Goal: Task Accomplishment & Management: Complete application form

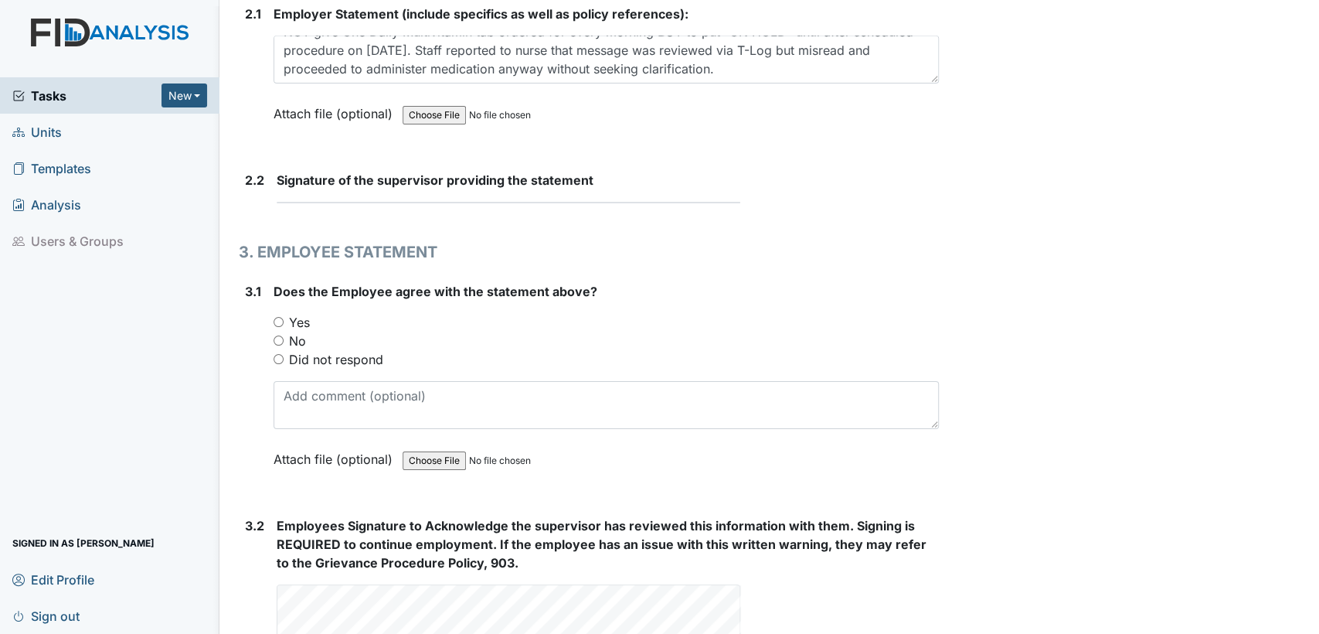
scroll to position [2231, 0]
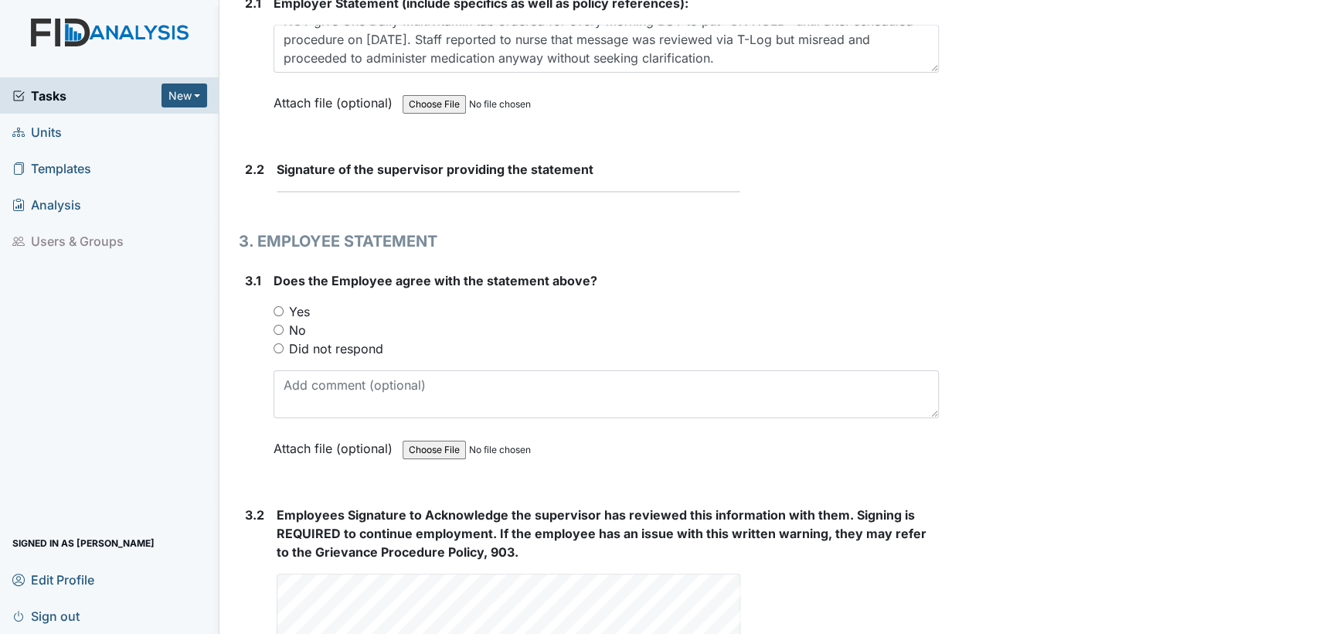
click at [276, 306] on input "Yes" at bounding box center [279, 311] width 10 height 10
radio input "true"
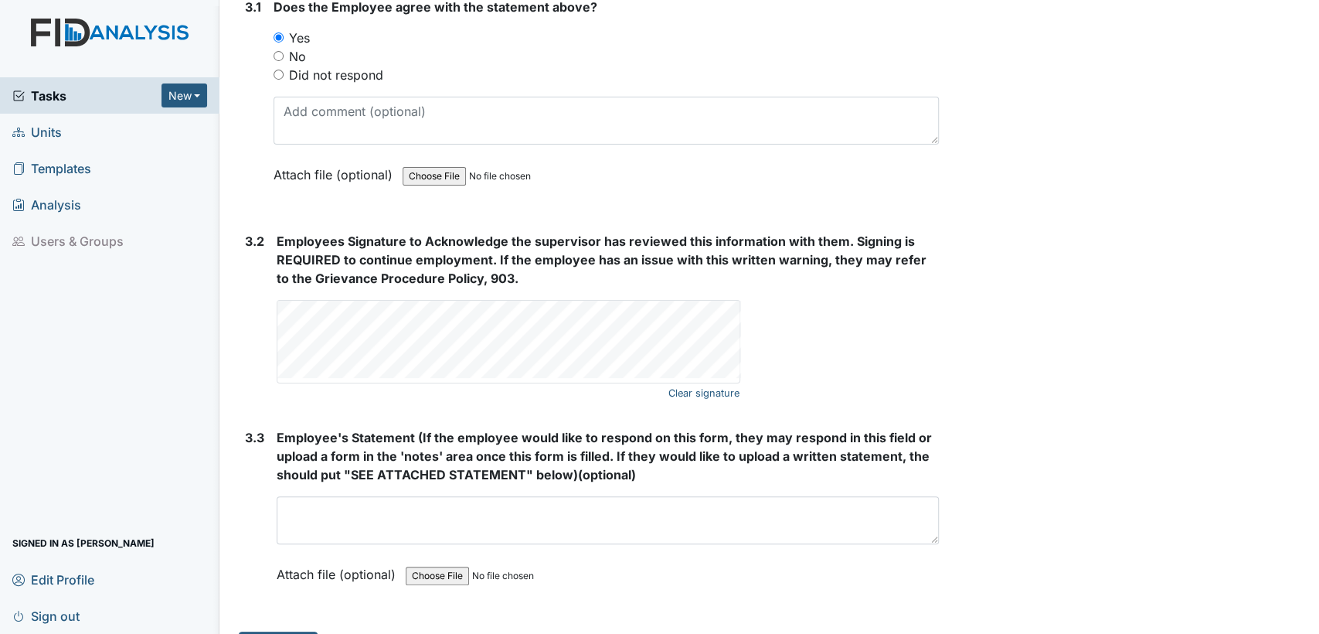
scroll to position [2535, 0]
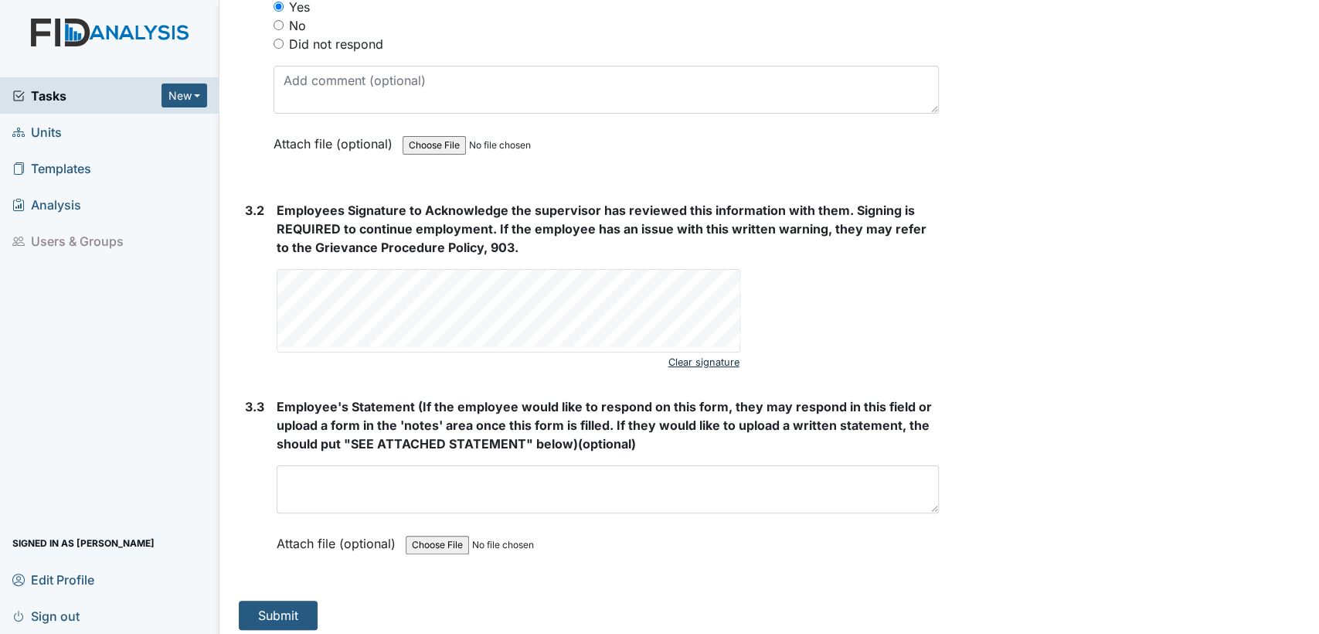
click at [693, 356] on link "Clear signature" at bounding box center [704, 362] width 71 height 21
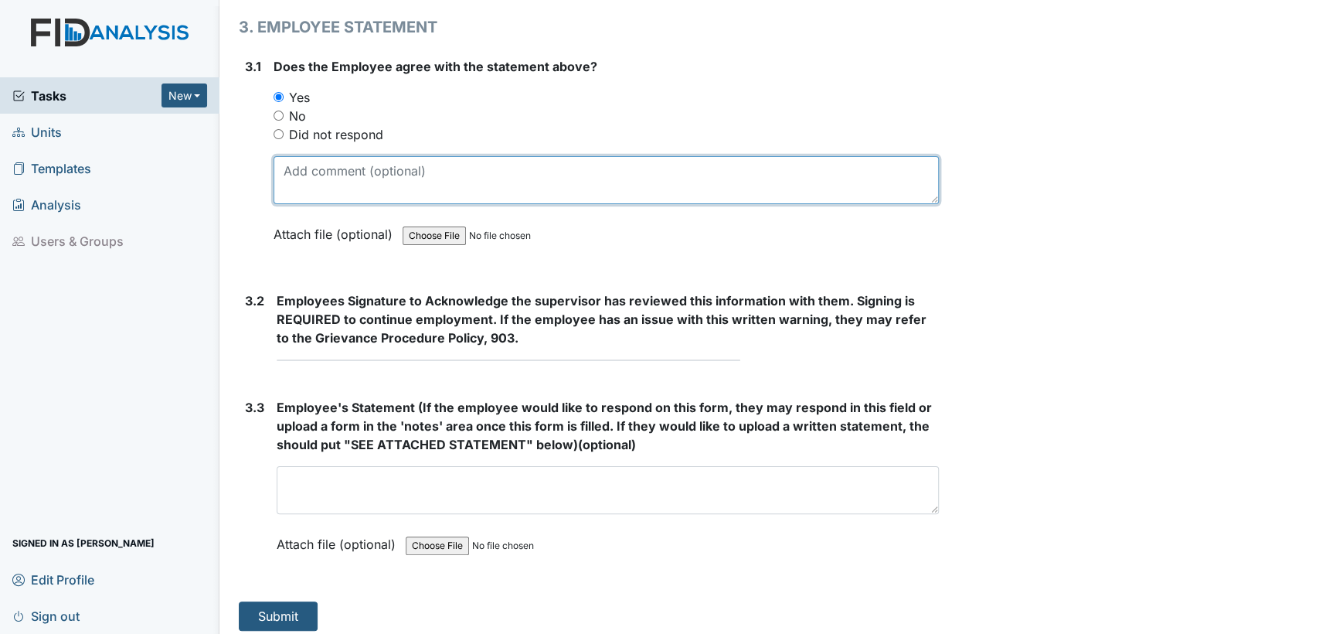
click at [335, 172] on textarea at bounding box center [606, 180] width 665 height 48
click at [284, 185] on textarea at bounding box center [606, 180] width 665 height 48
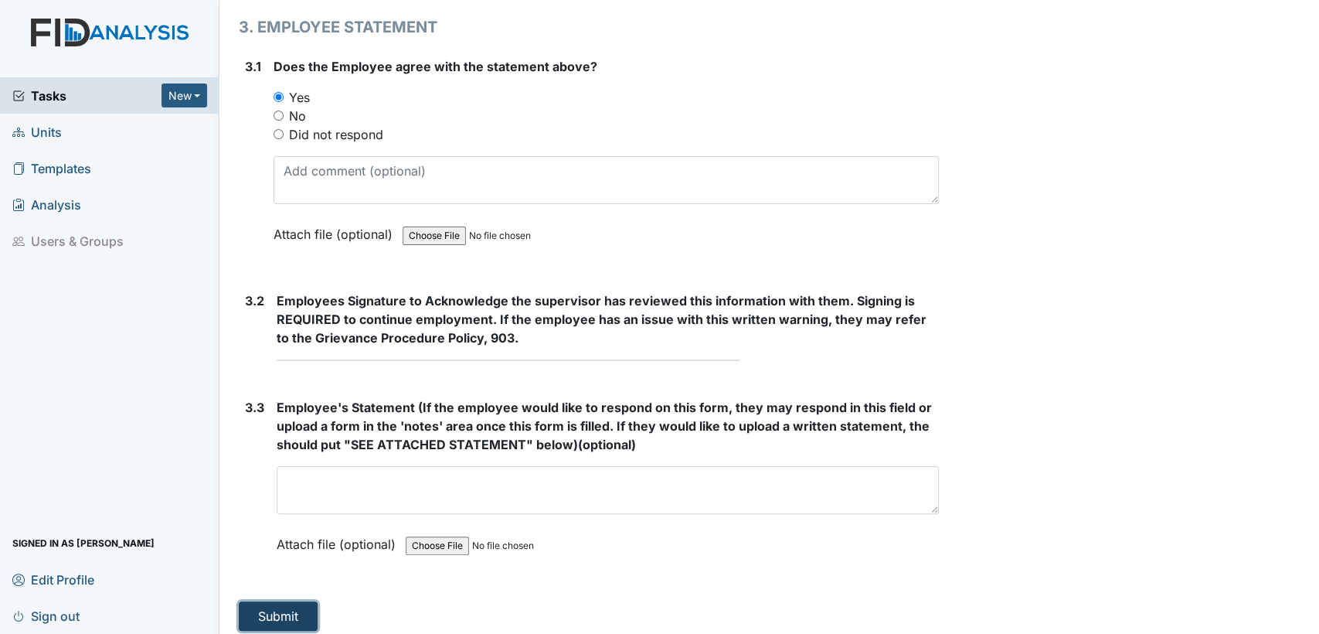
click at [278, 601] on button "Submit" at bounding box center [278, 615] width 79 height 29
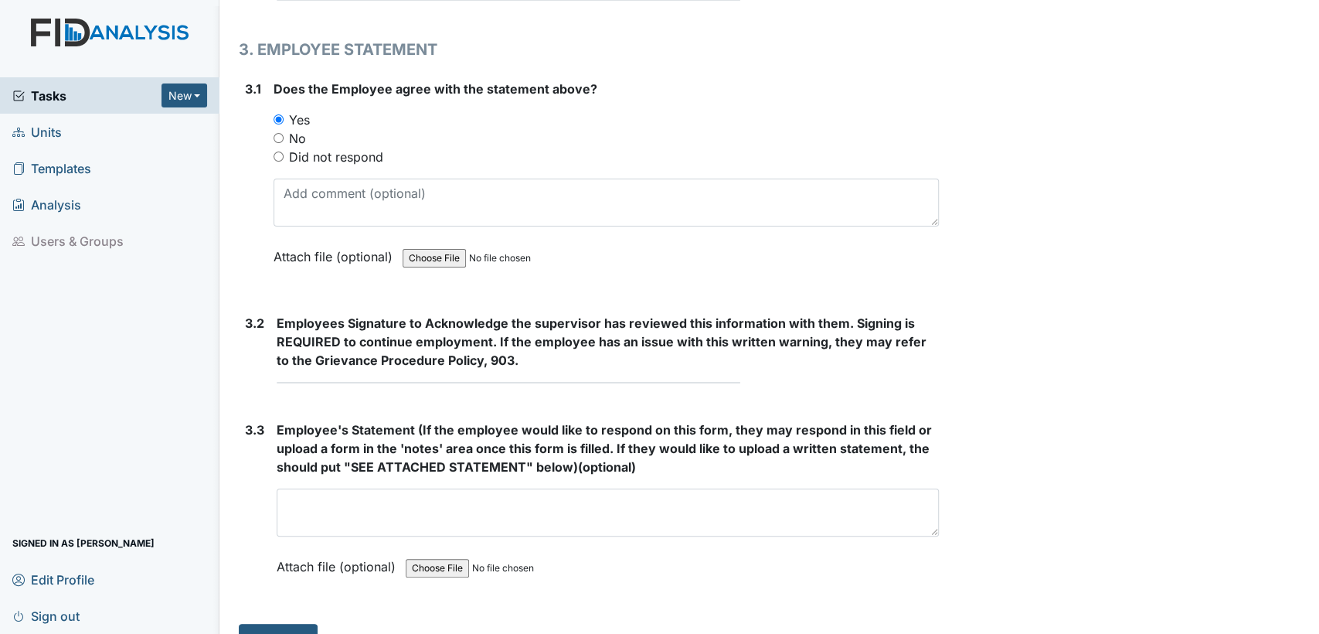
scroll to position [2442, 0]
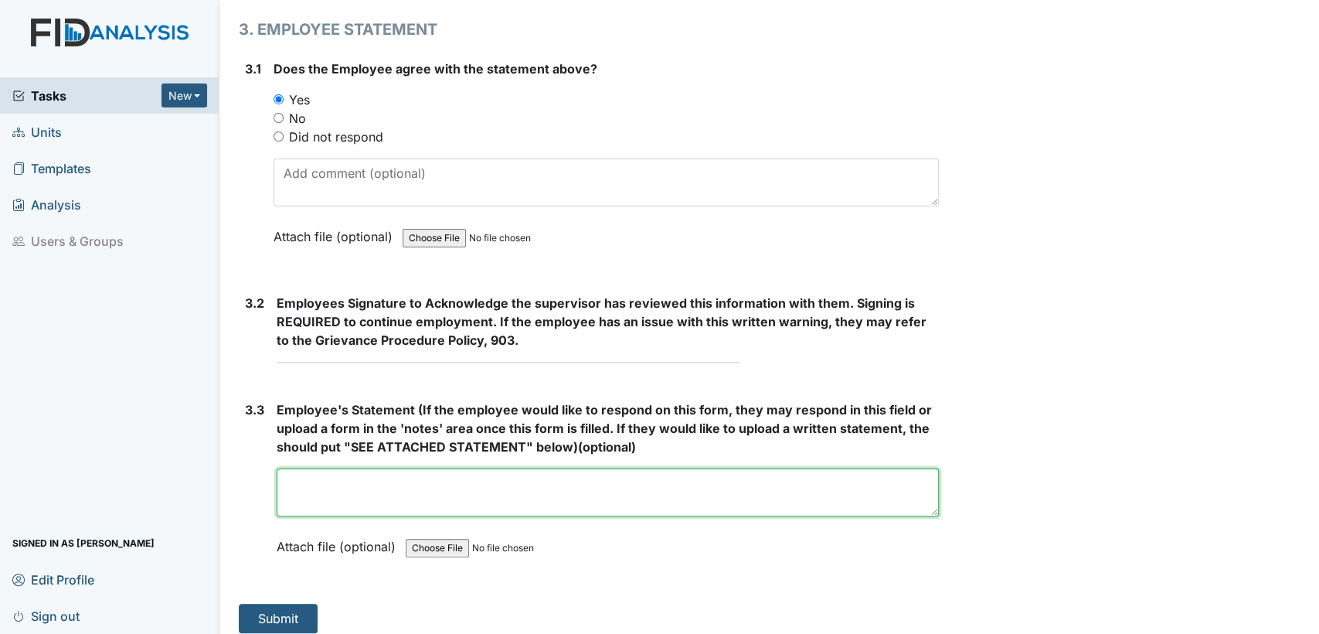
click at [301, 482] on textarea at bounding box center [608, 492] width 662 height 48
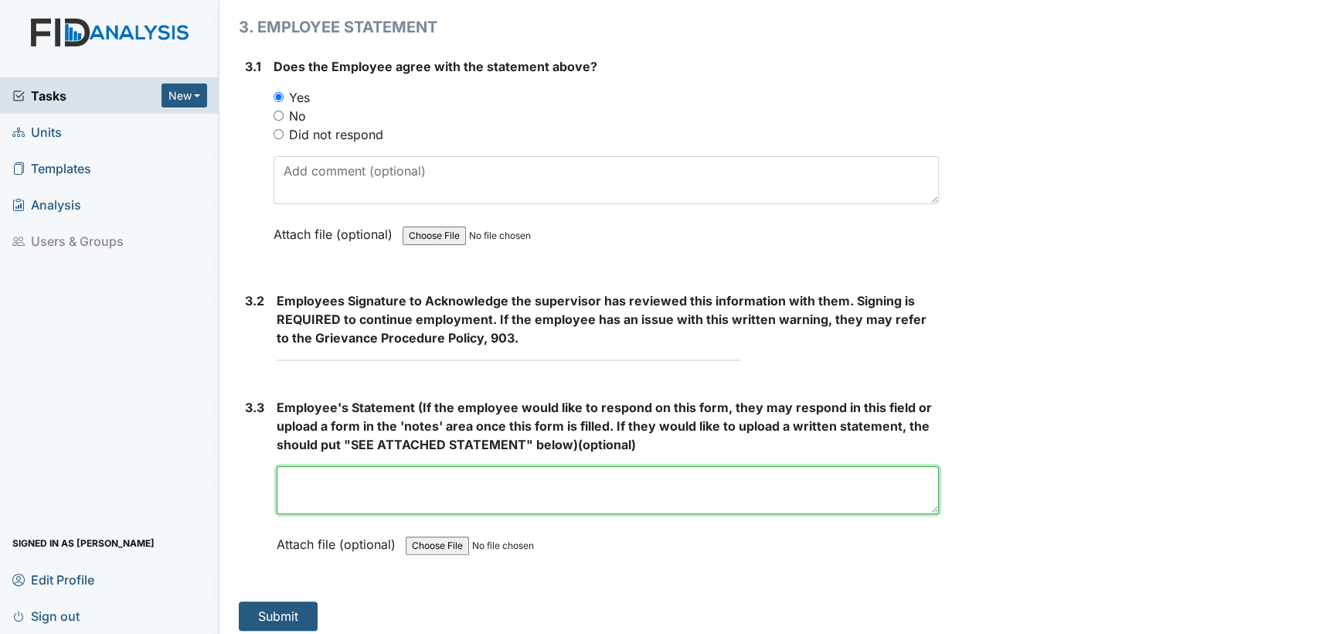
drag, startPoint x: 287, startPoint y: 471, endPoint x: 381, endPoint y: 459, distance: 95.0
click at [391, 466] on textarea at bounding box center [608, 490] width 662 height 48
type textarea "[PERSON_NAME] unable to sign"
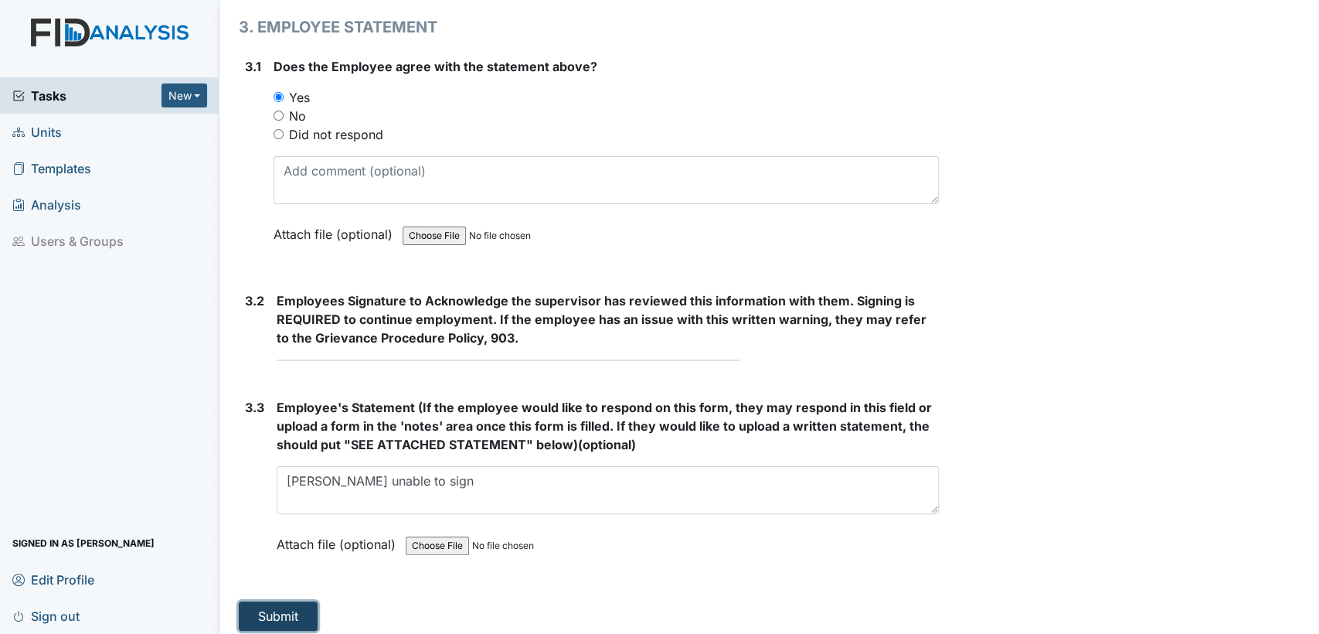
click at [288, 604] on button "Submit" at bounding box center [278, 615] width 79 height 29
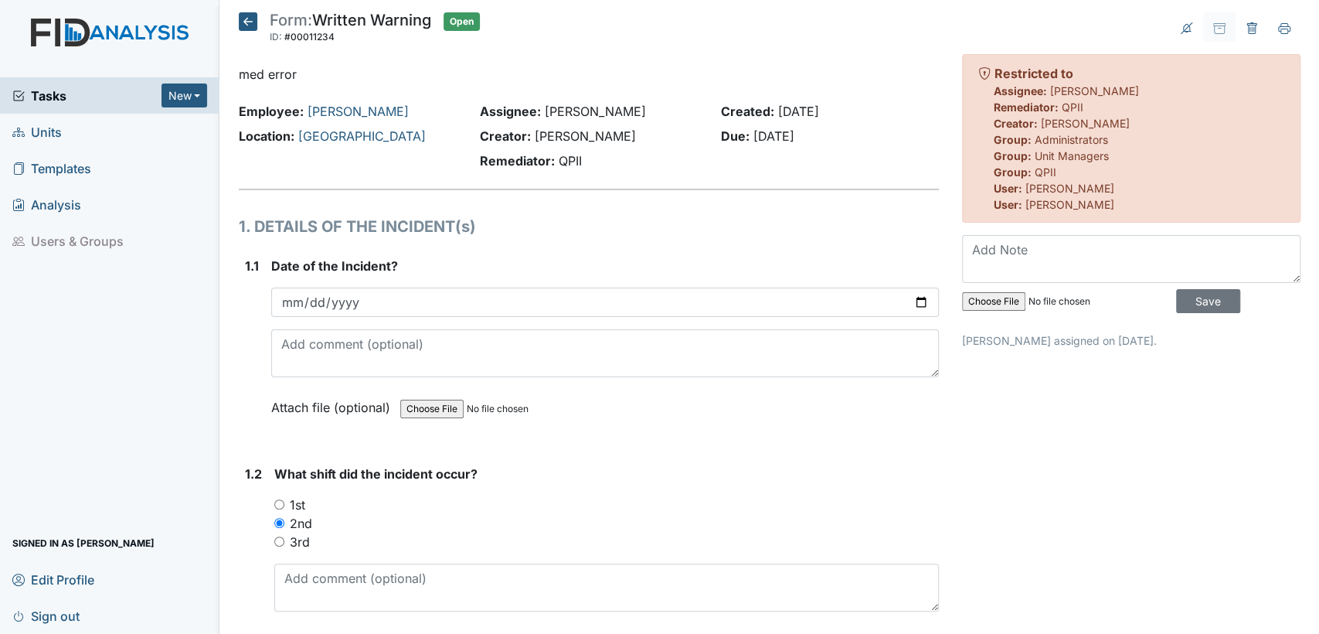
scroll to position [2486, 0]
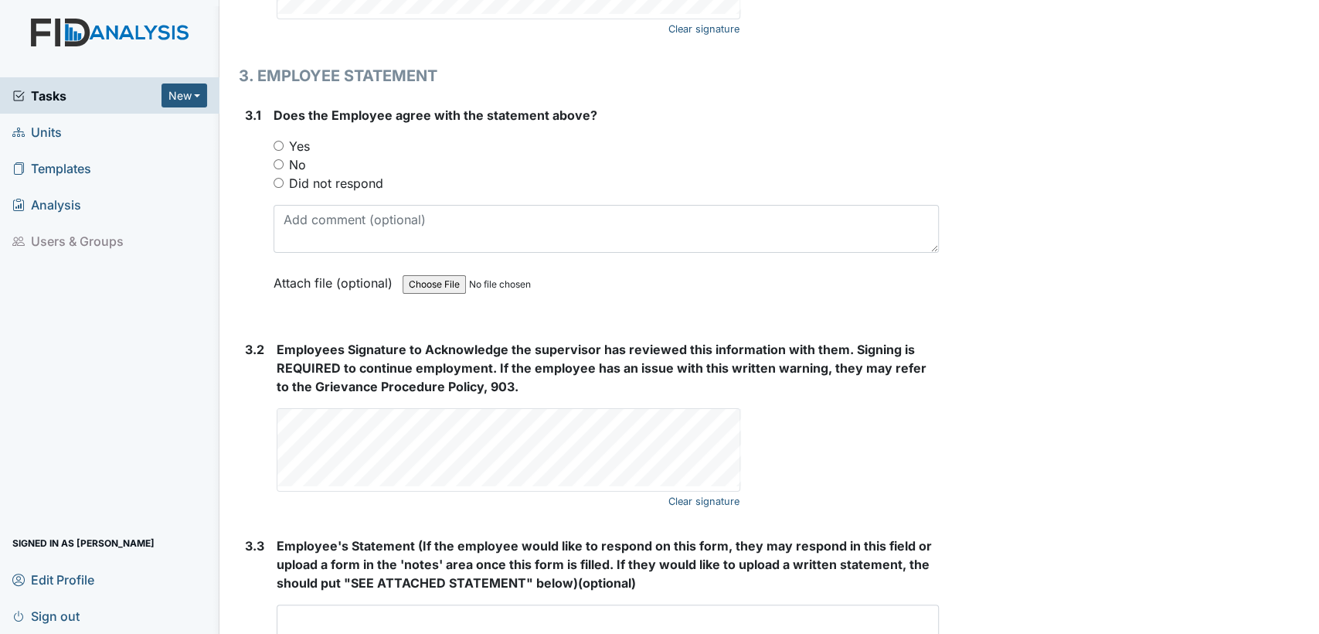
click at [277, 141] on input "Yes" at bounding box center [279, 146] width 10 height 10
radio input "true"
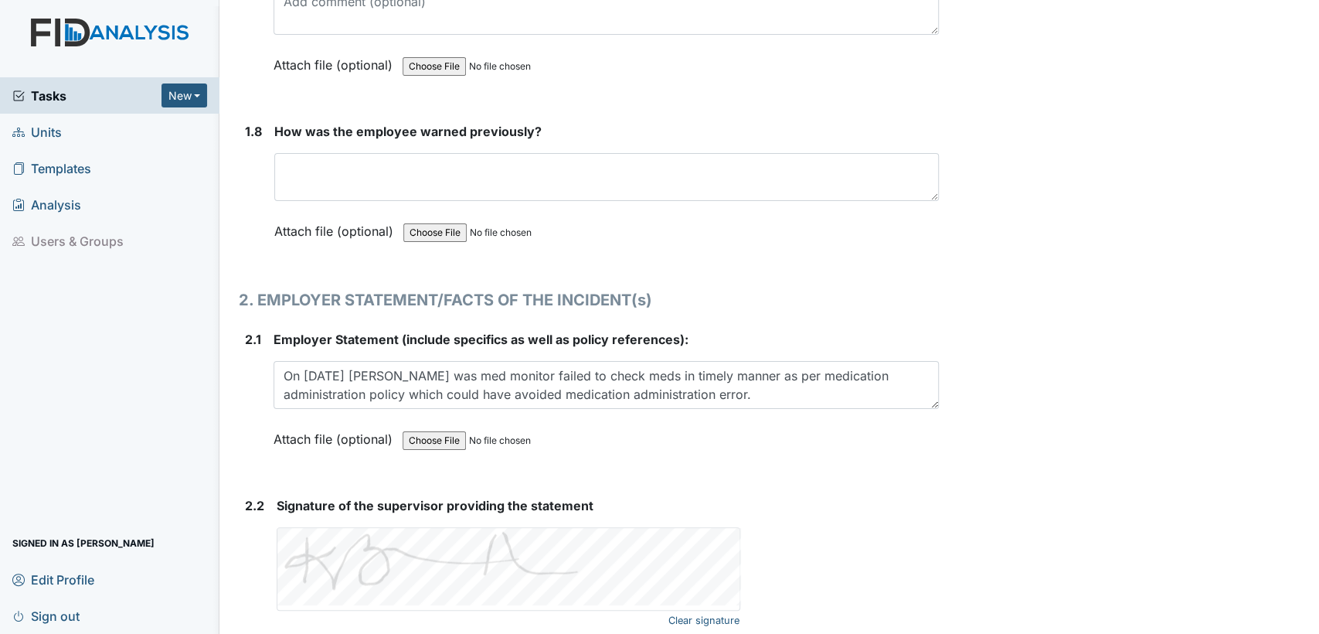
scroll to position [1838, 0]
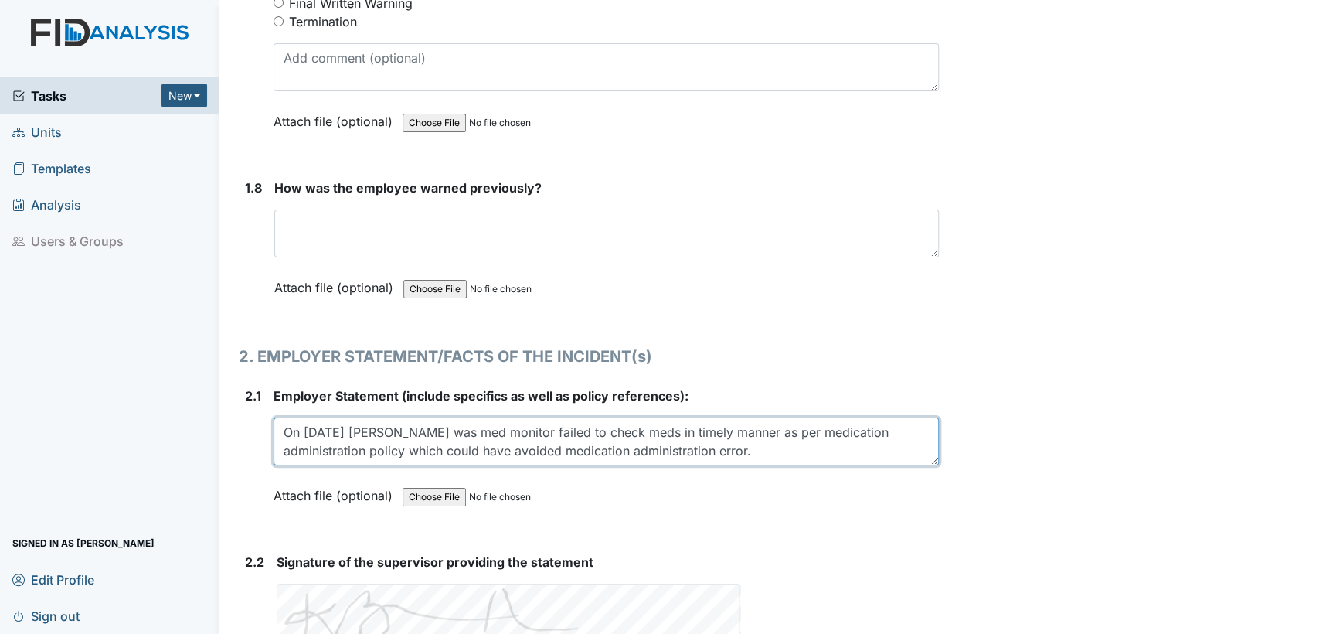
drag, startPoint x: 282, startPoint y: 423, endPoint x: 339, endPoint y: 422, distance: 57.2
click at [339, 422] on textarea "On 8/2/25 Ms graham was med monitor failed to check meds in timely manner as pe…" at bounding box center [606, 441] width 665 height 48
paste textarea "JL has orders to receive Risperidone 0.5mg tabs 3x daily and Miralax Powder 17 …"
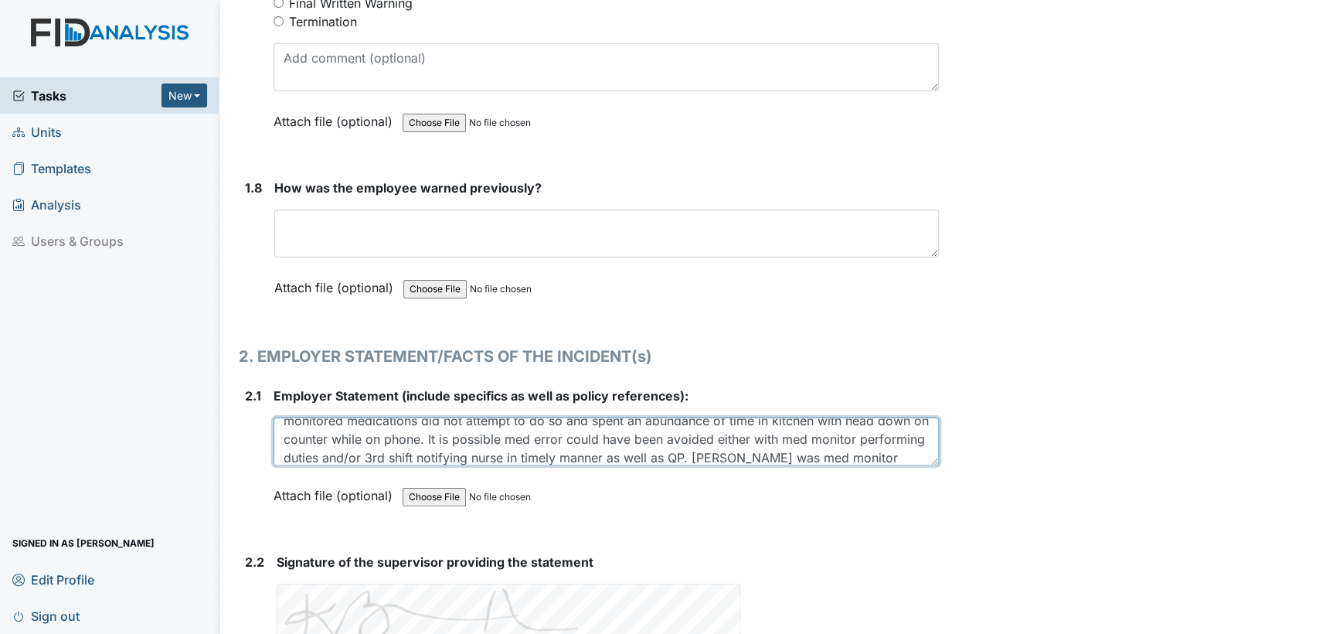
scroll to position [0, 0]
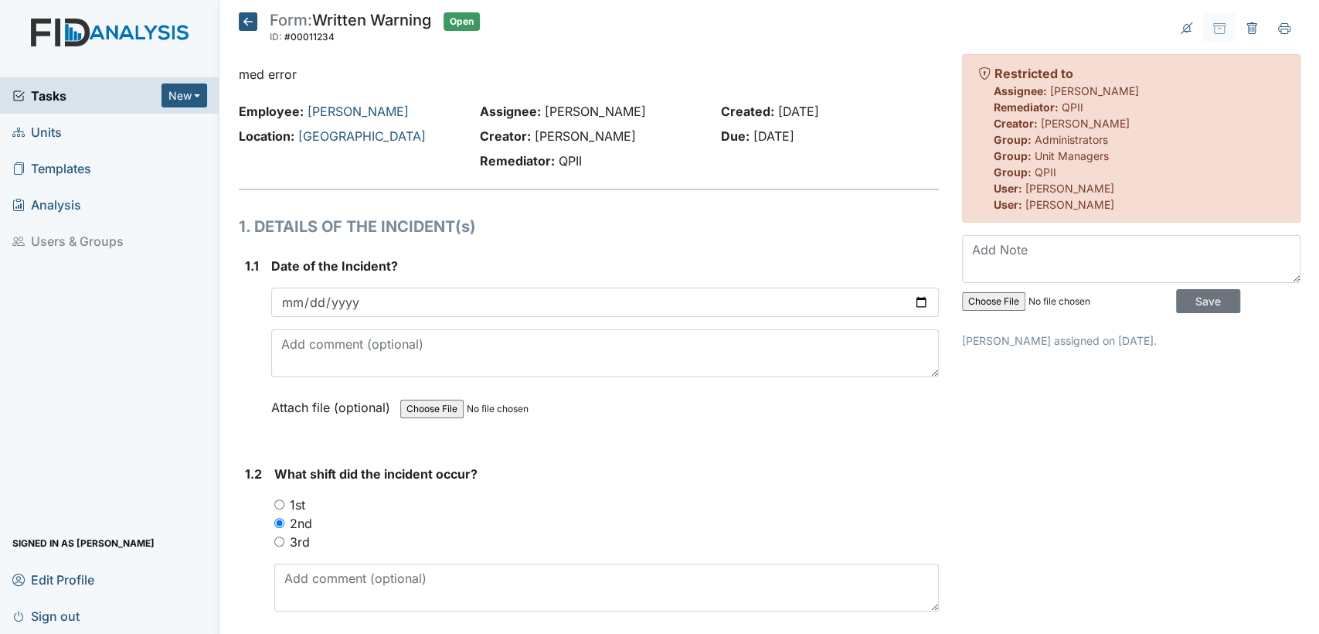
type textarea "JL has orders to receive Risperidone 0.5mg tabs 3x daily and Miralax Powder 17 …"
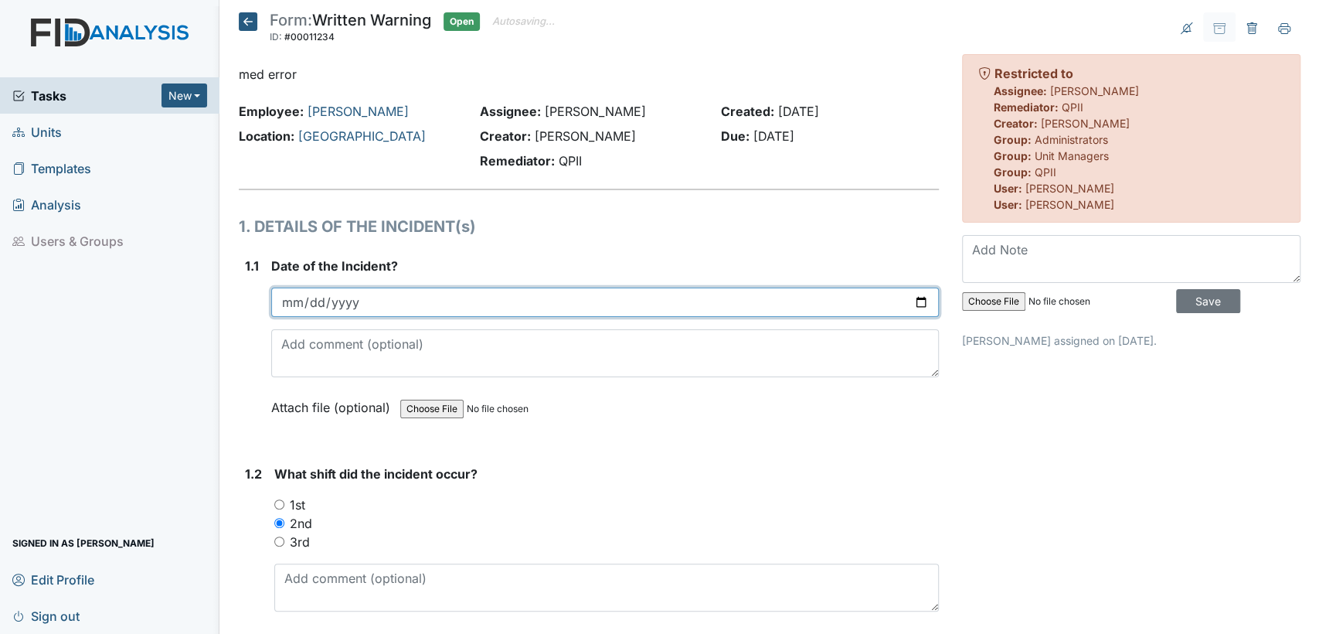
click at [915, 304] on input "2025-09-08" at bounding box center [605, 302] width 668 height 29
type input "2025-08-02"
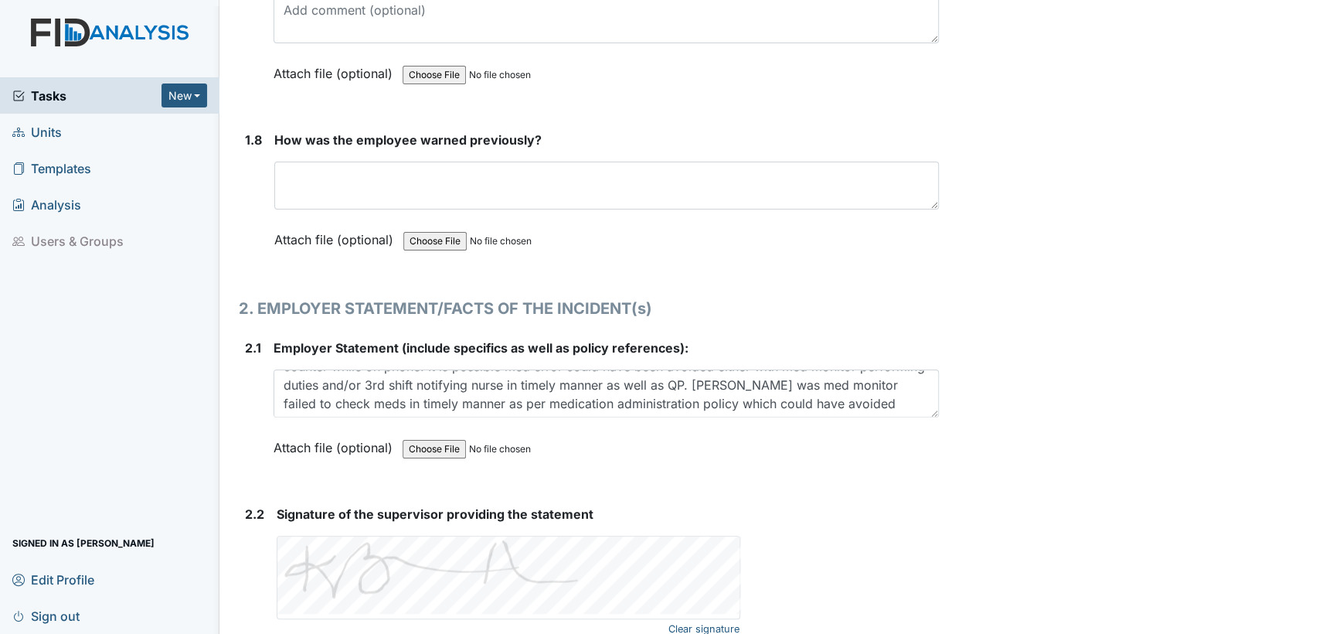
scroll to position [1911, 0]
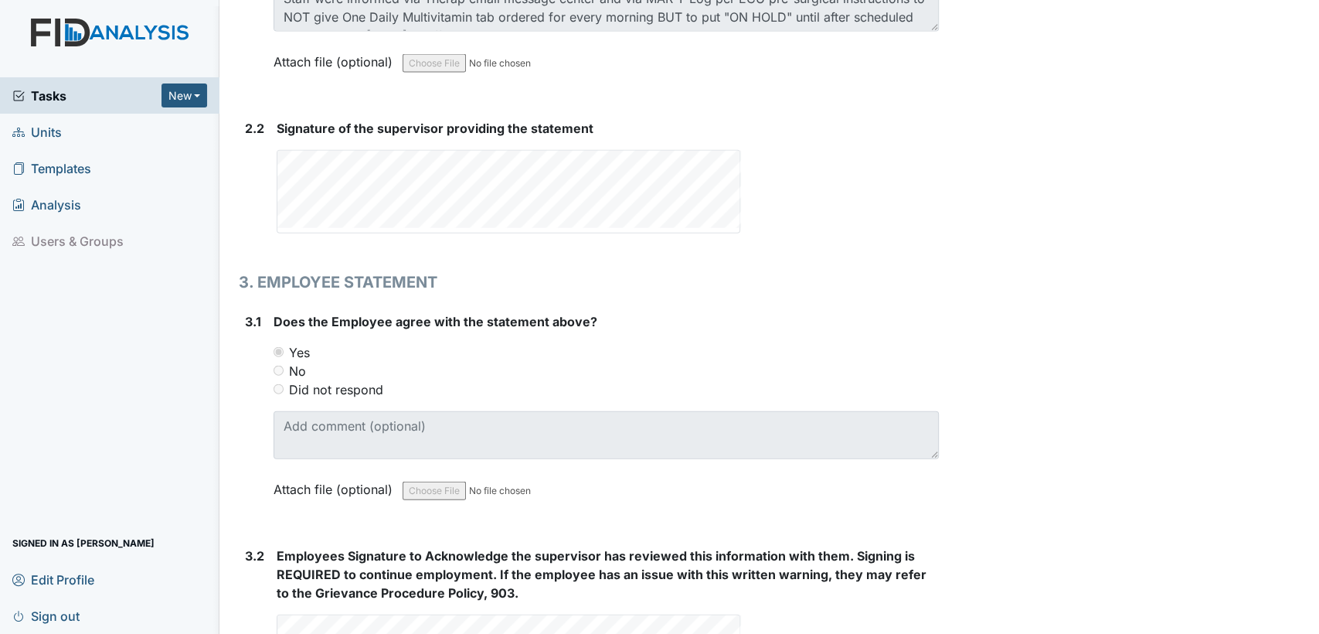
scroll to position [2315, 0]
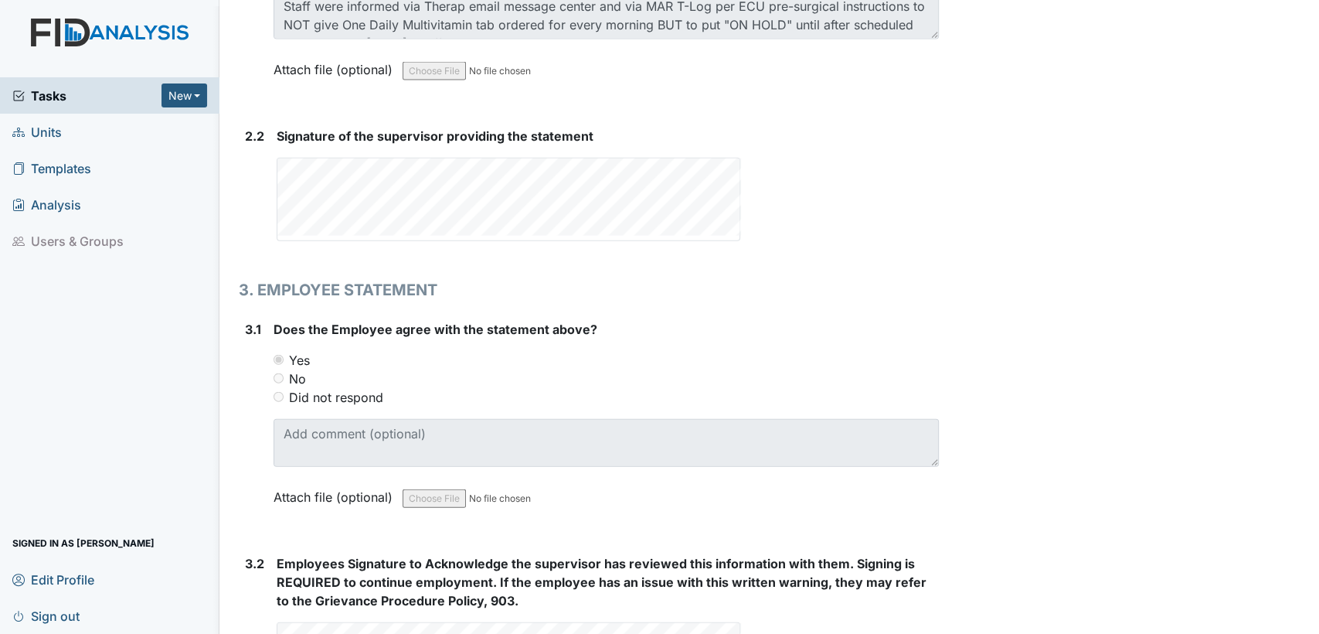
click at [356, 234] on form "Signature of the supervisor providing the statement This field is required." at bounding box center [608, 190] width 662 height 127
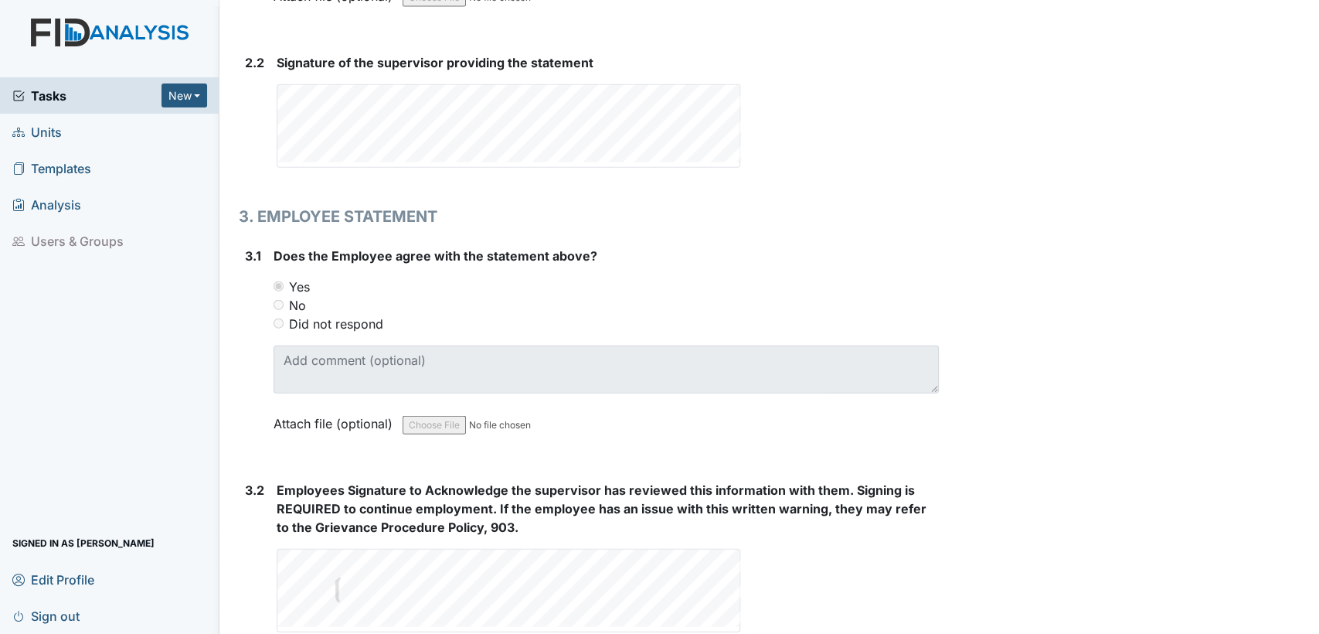
scroll to position [2396, 0]
